Goal: Information Seeking & Learning: Learn about a topic

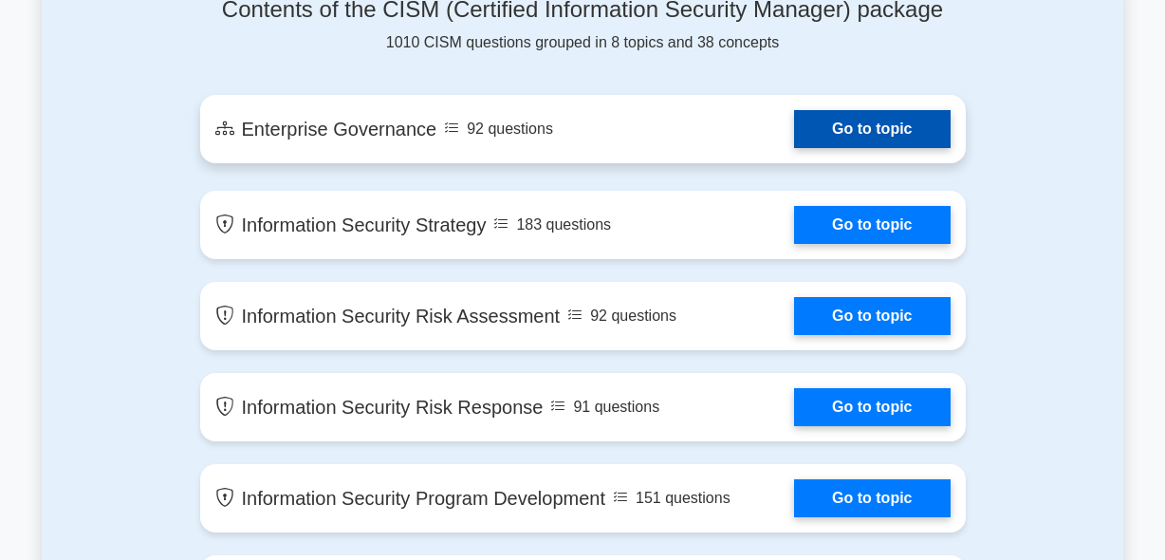
scroll to position [1044, 0]
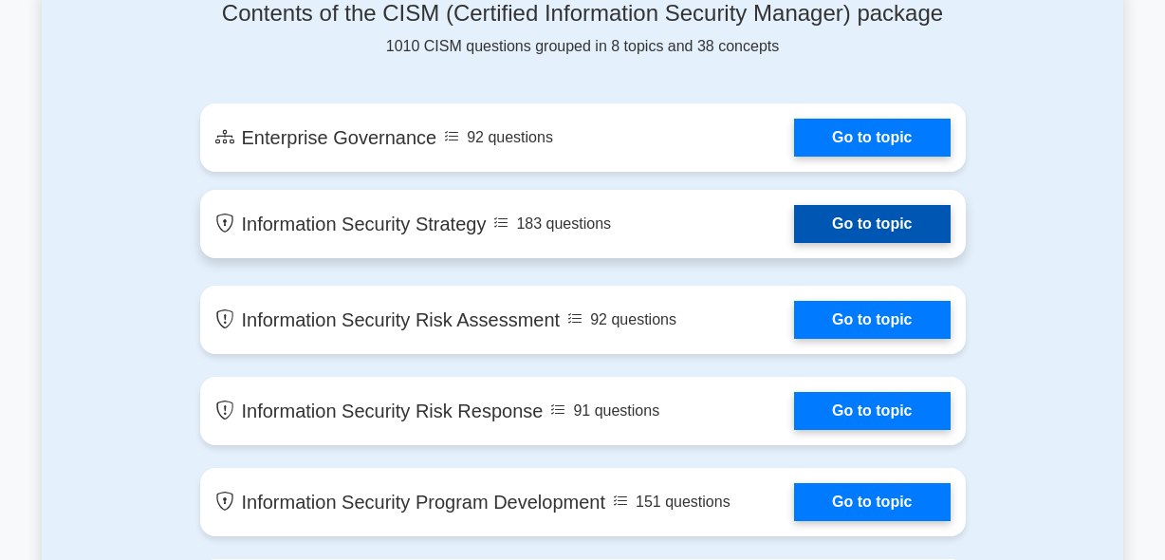
click at [858, 223] on link "Go to topic" at bounding box center [872, 224] width 156 height 38
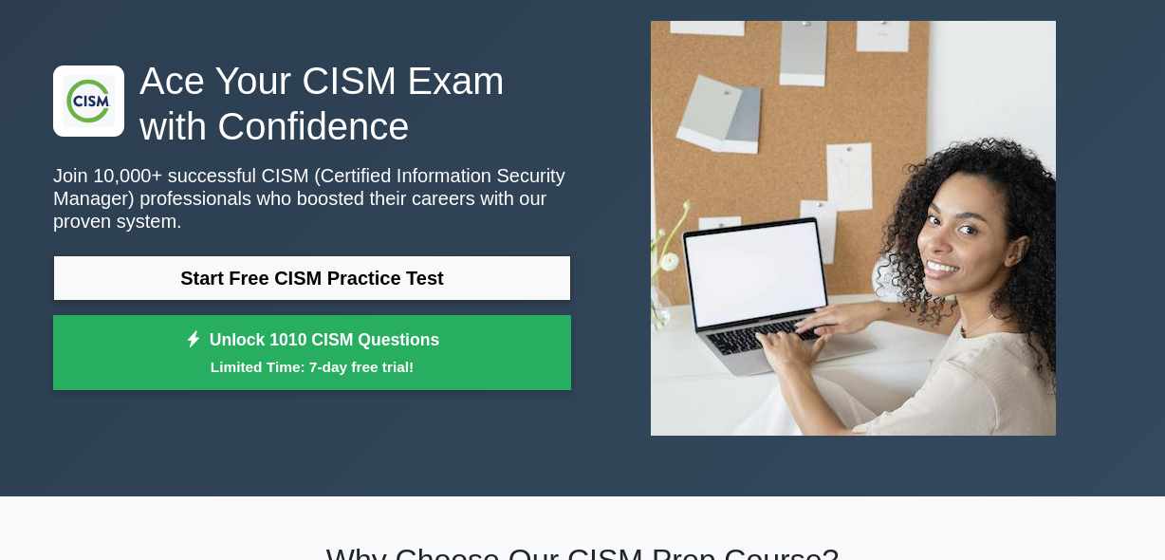
scroll to position [95, 0]
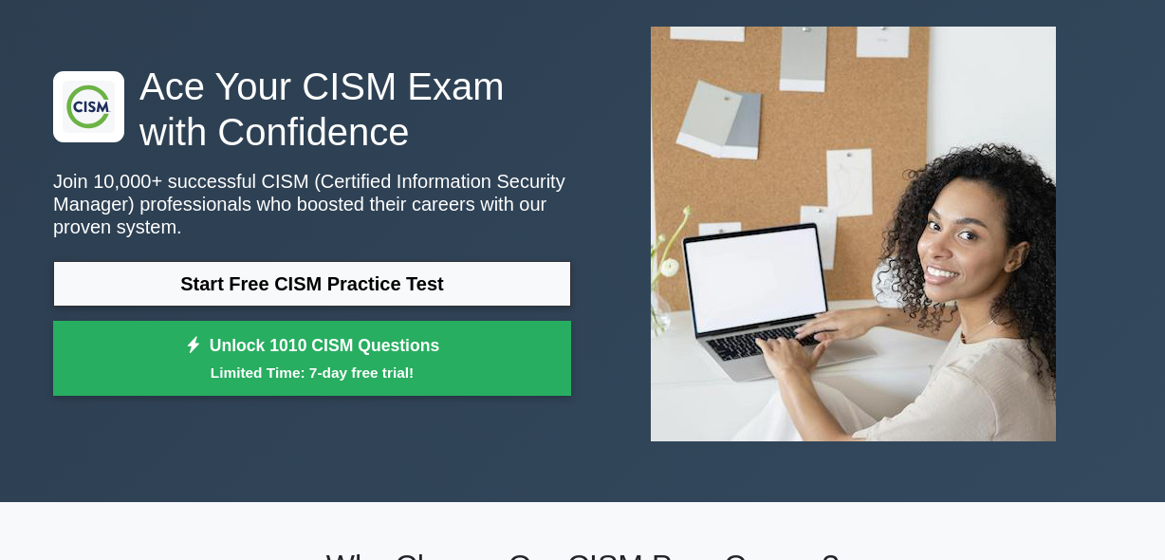
drag, startPoint x: 1121, startPoint y: 0, endPoint x: 636, endPoint y: 31, distance: 485.8
click at [607, 46] on div at bounding box center [853, 233] width 541 height 445
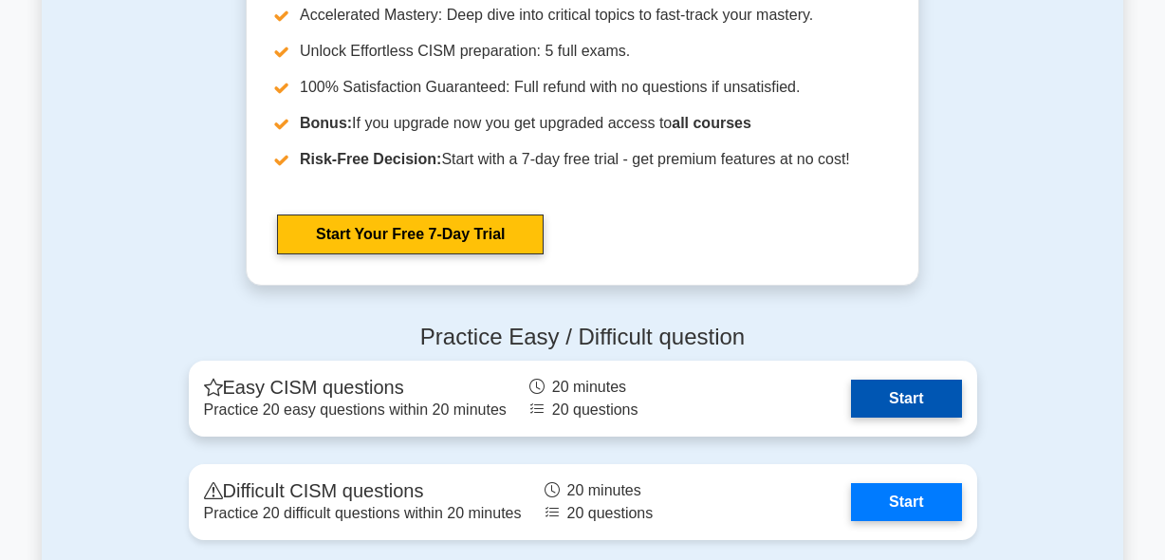
scroll to position [2087, 0]
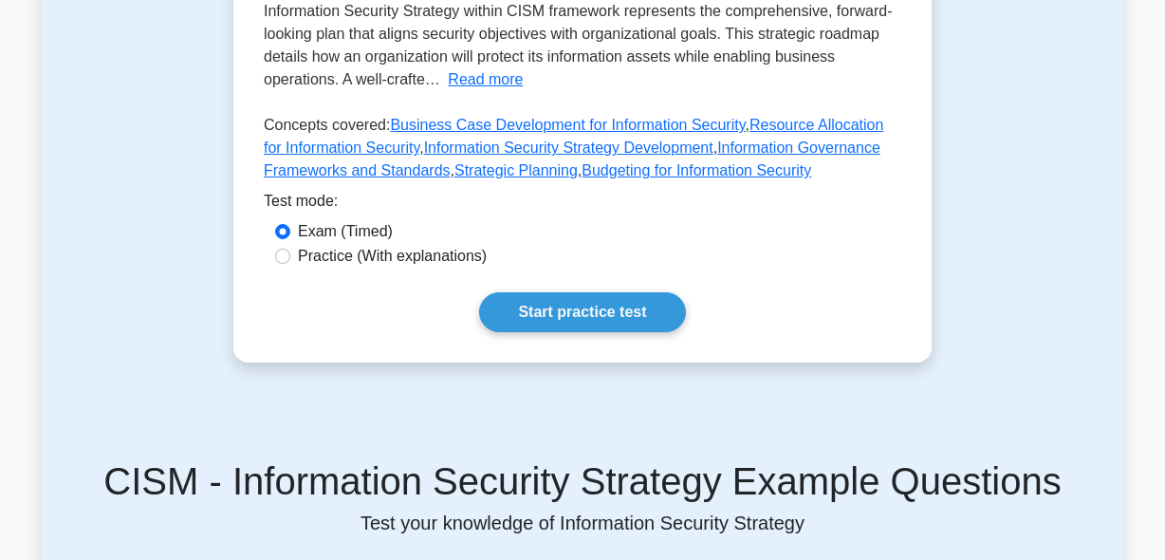
scroll to position [569, 0]
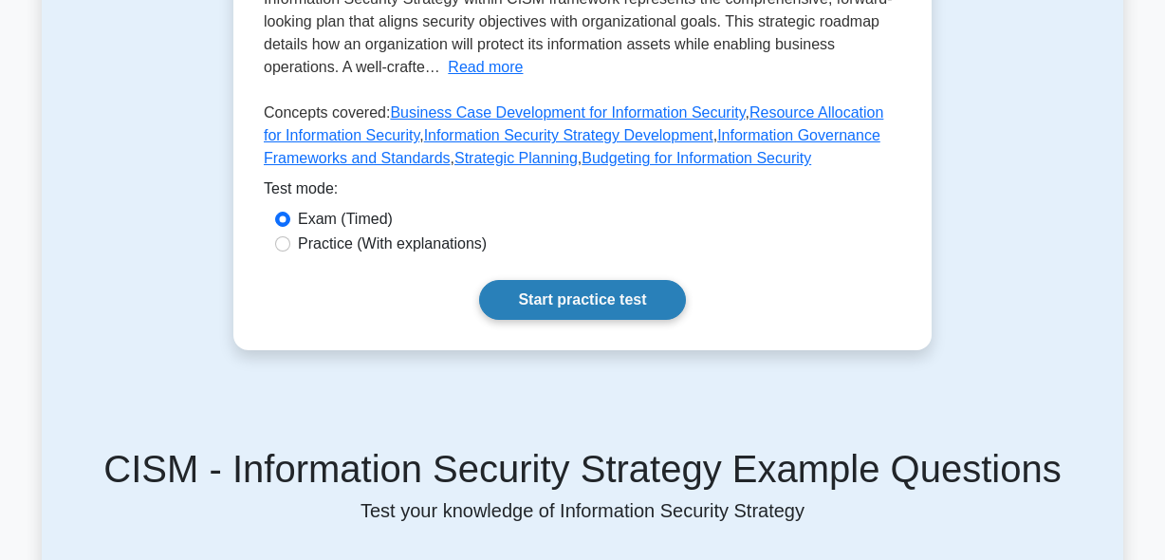
click at [599, 301] on link "Start practice test" at bounding box center [582, 300] width 206 height 40
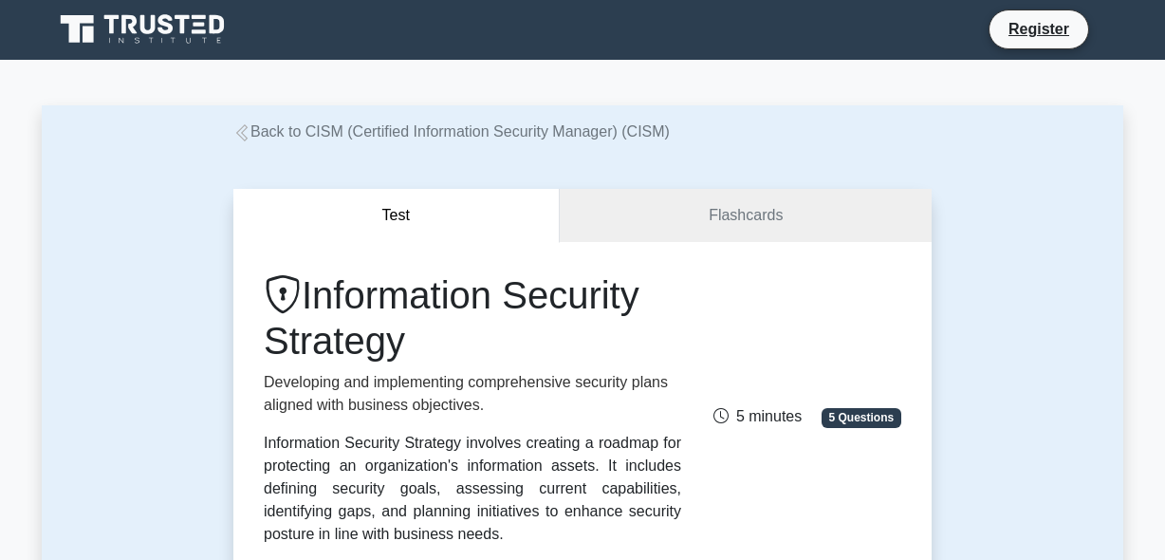
scroll to position [0, 0]
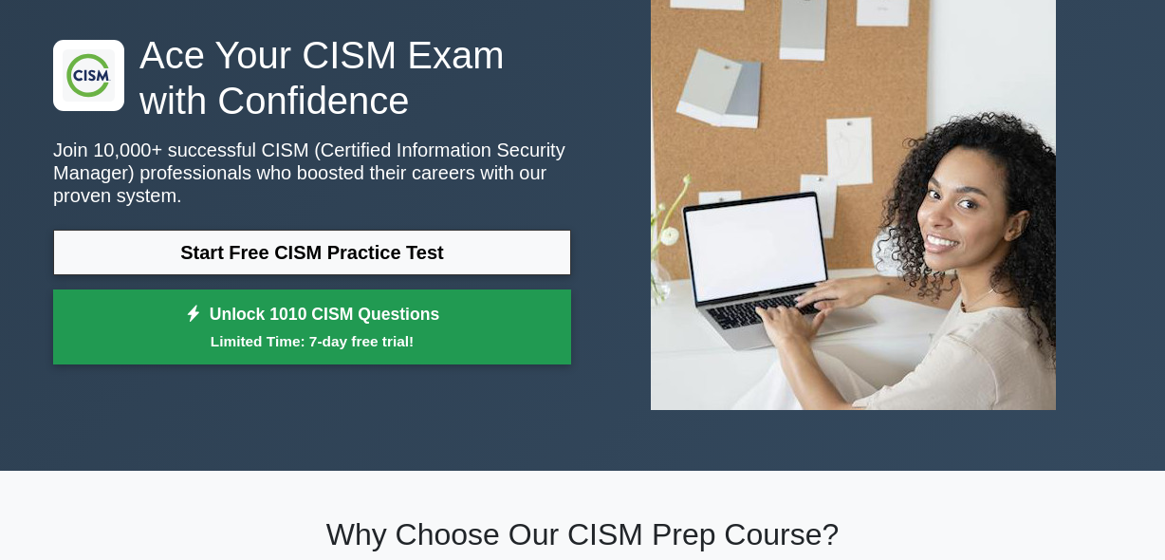
scroll to position [95, 0]
